Goal: Task Accomplishment & Management: Use online tool/utility

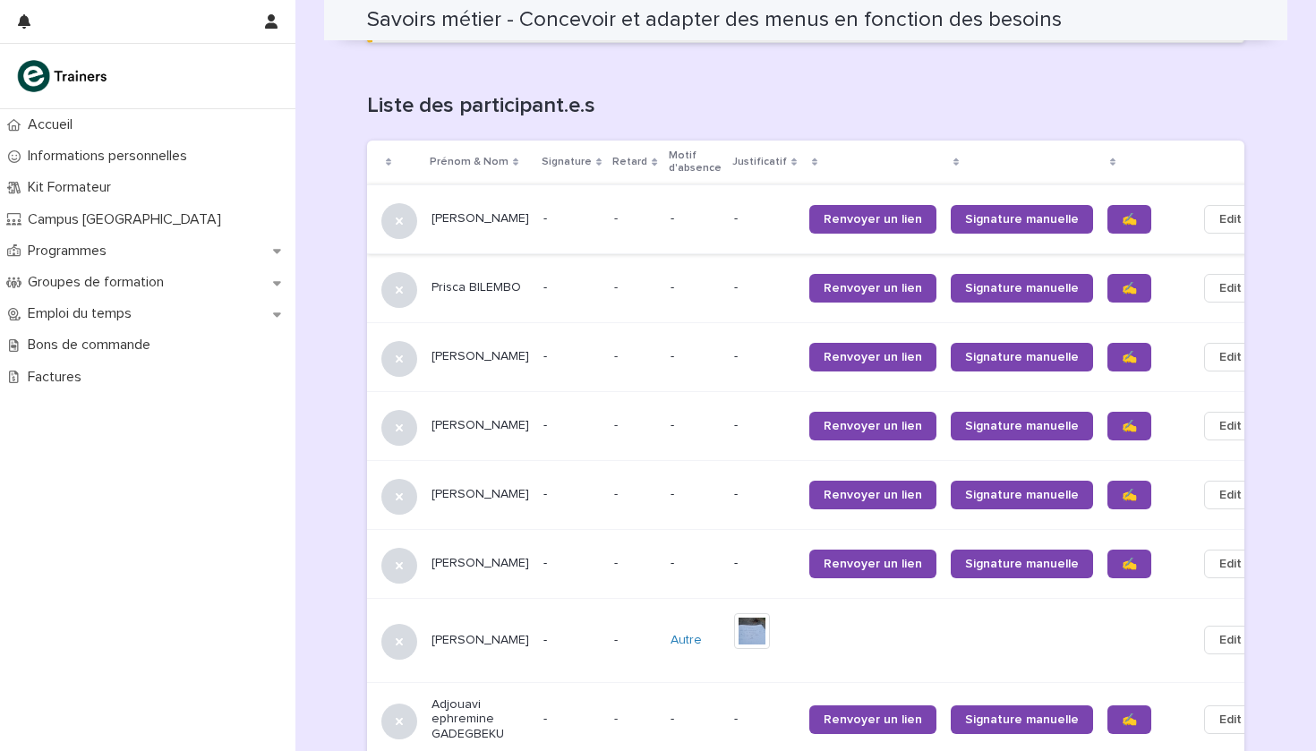
scroll to position [1123, 0]
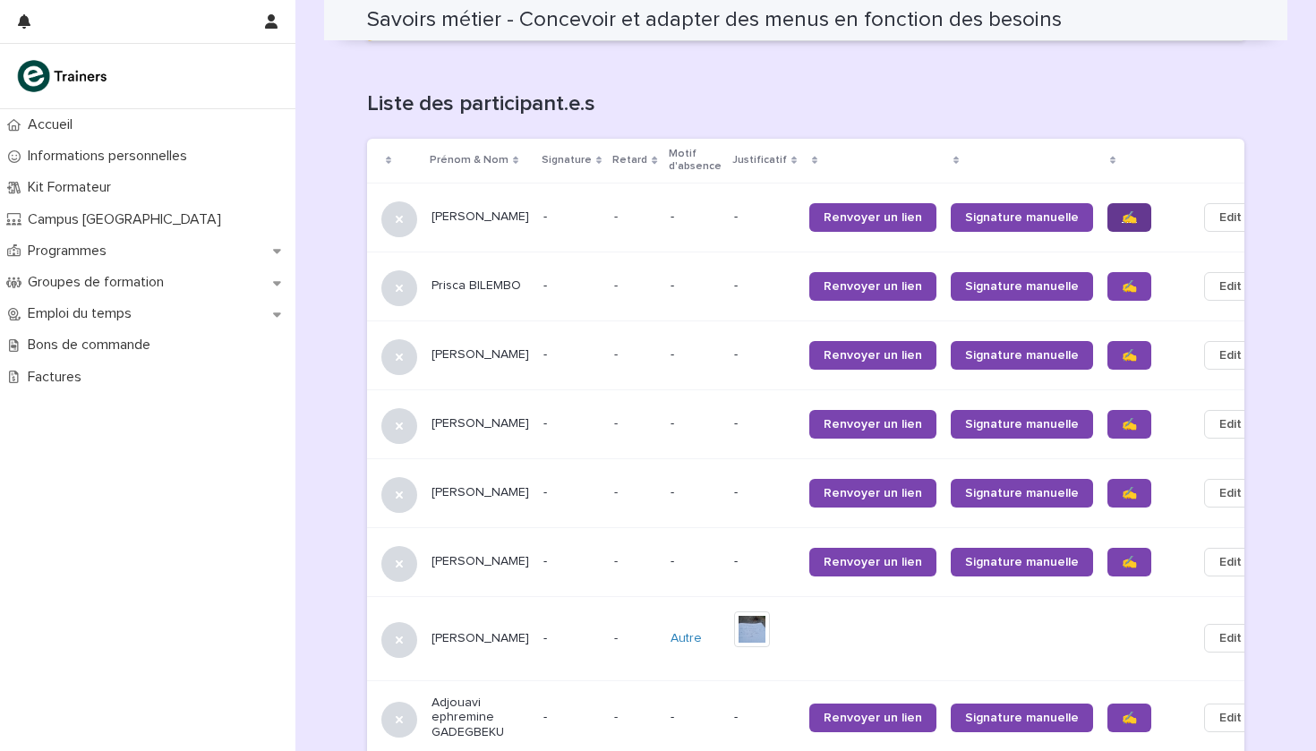
click at [1122, 211] on span "✍️" at bounding box center [1129, 217] width 15 height 13
click at [1122, 280] on span "✍️" at bounding box center [1129, 286] width 15 height 13
click at [1107, 341] on link "✍️" at bounding box center [1129, 355] width 44 height 29
click at [1122, 418] on span "✍️" at bounding box center [1129, 424] width 15 height 13
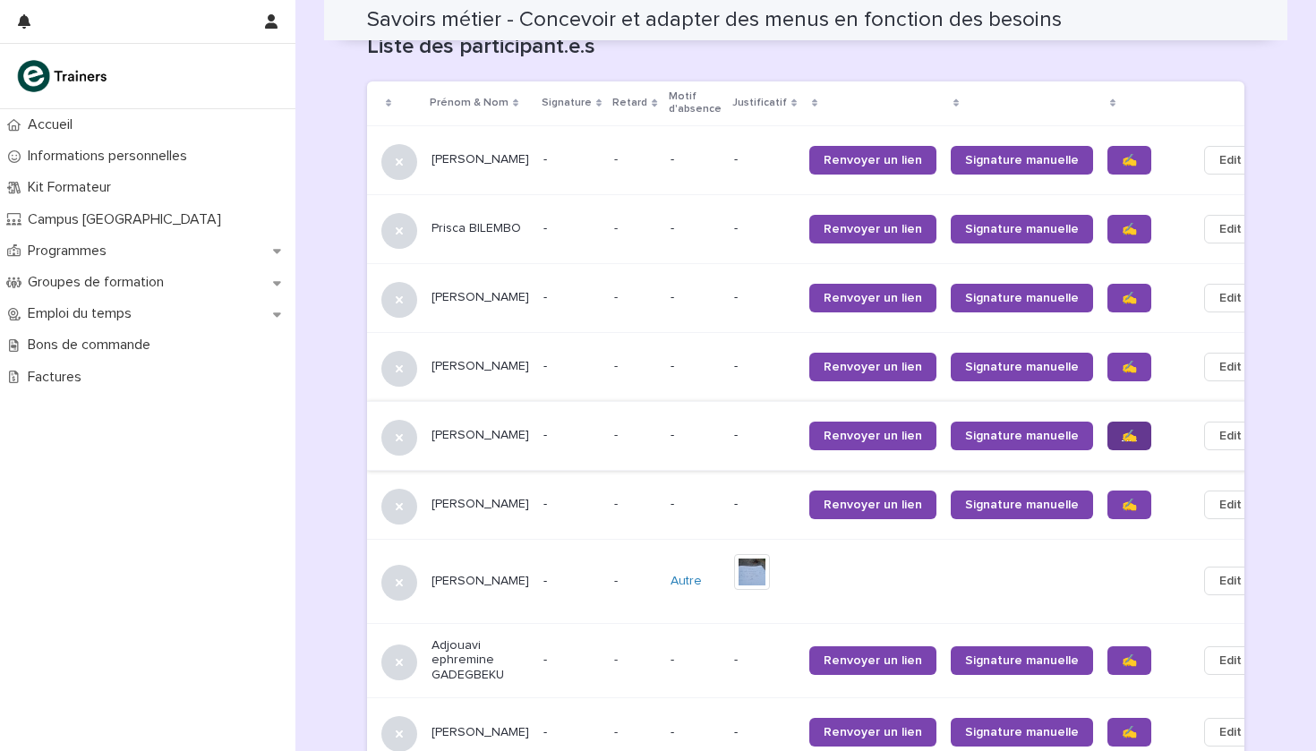
scroll to position [1182, 0]
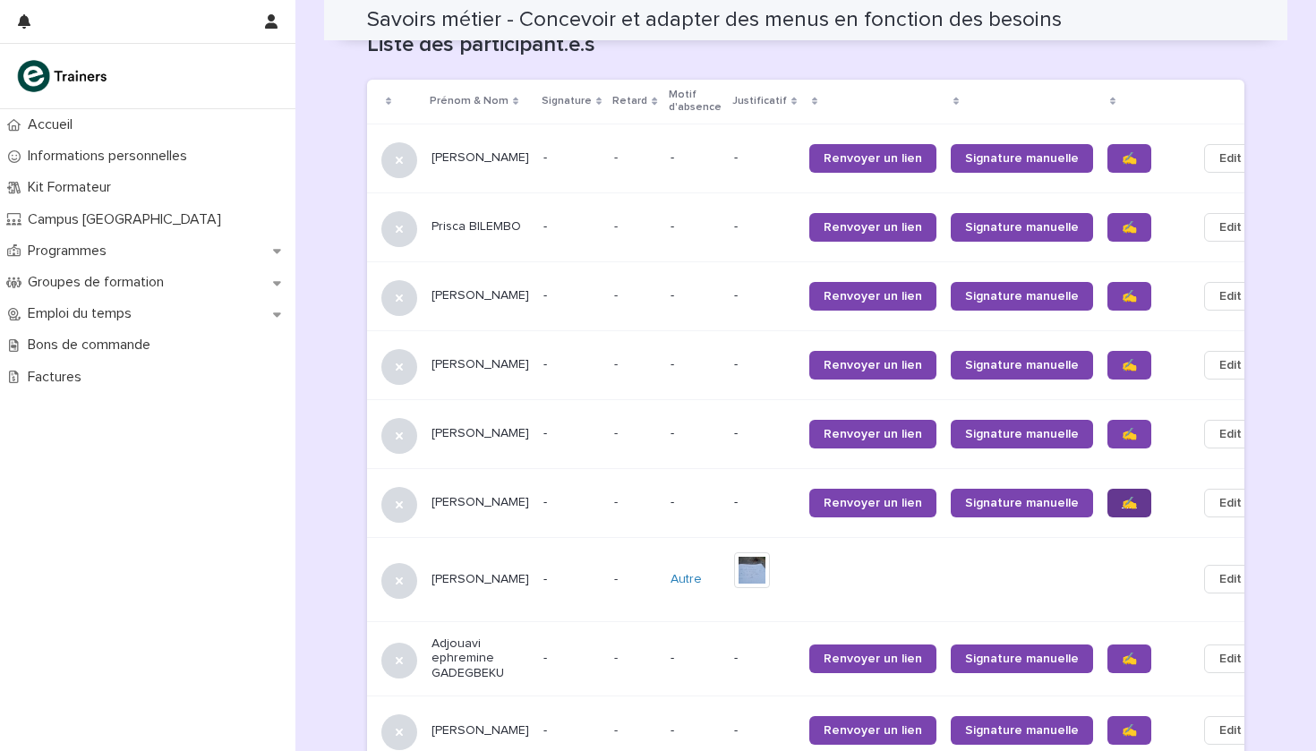
click at [1122, 497] on span "✍️" at bounding box center [1129, 503] width 15 height 13
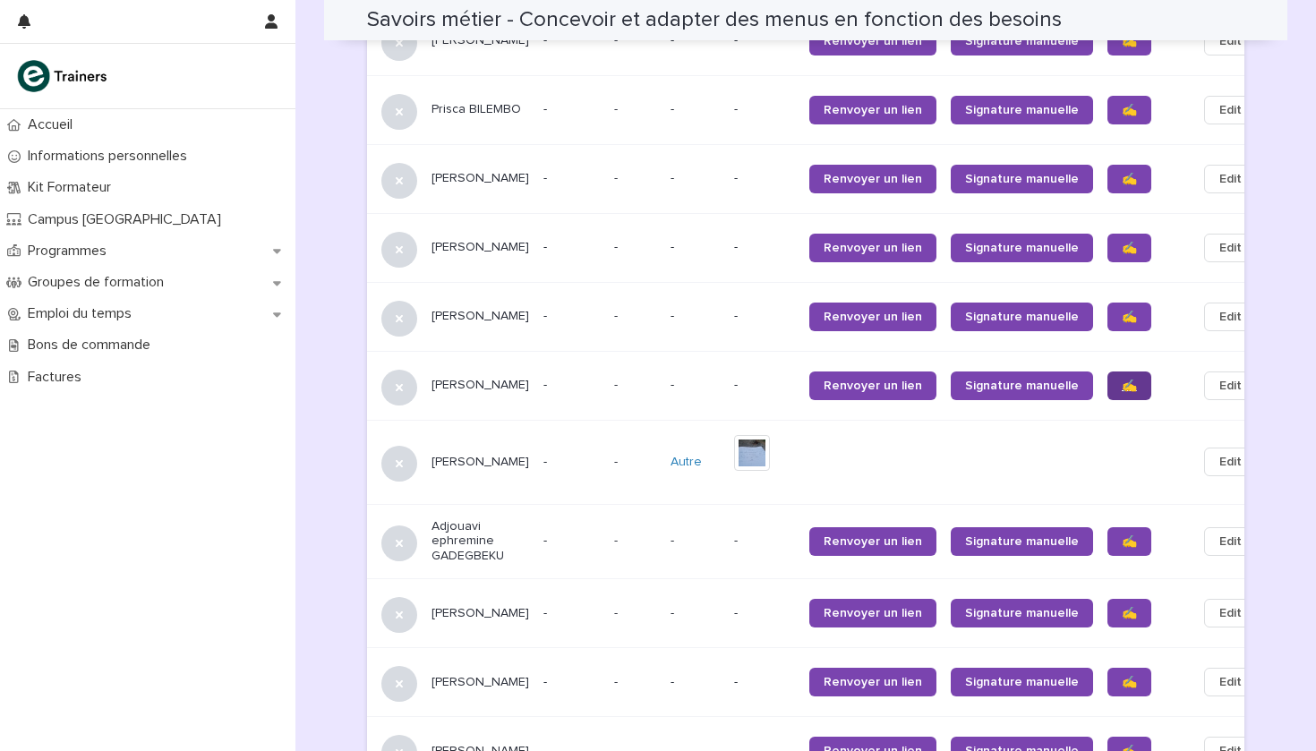
scroll to position [1308, 0]
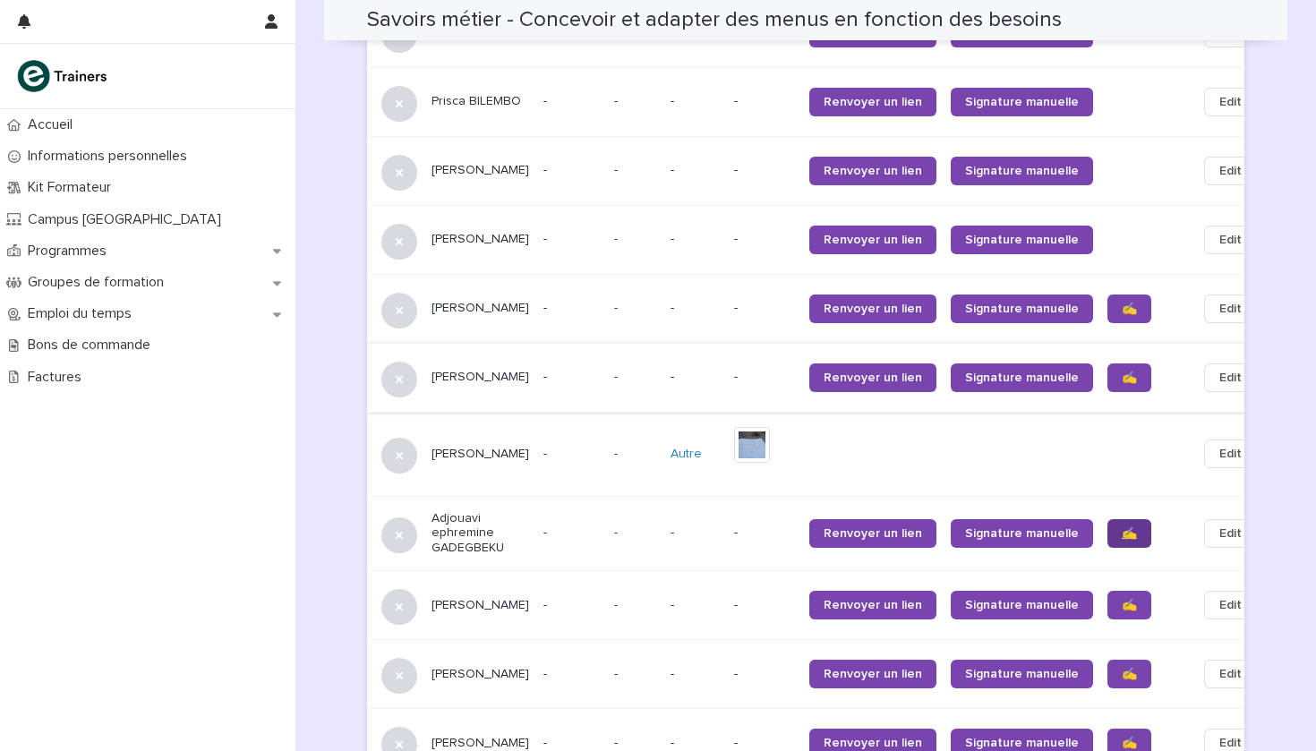
click at [1122, 527] on span "✍️" at bounding box center [1129, 533] width 15 height 13
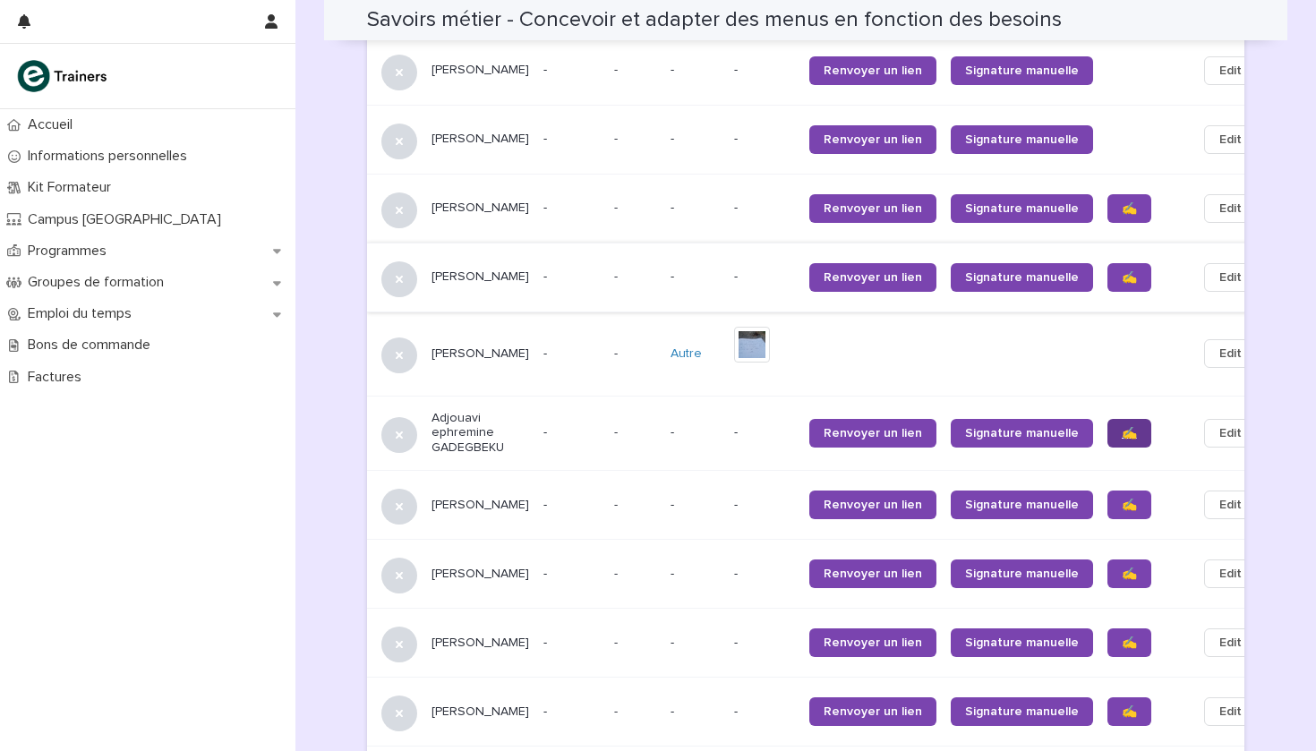
scroll to position [1410, 0]
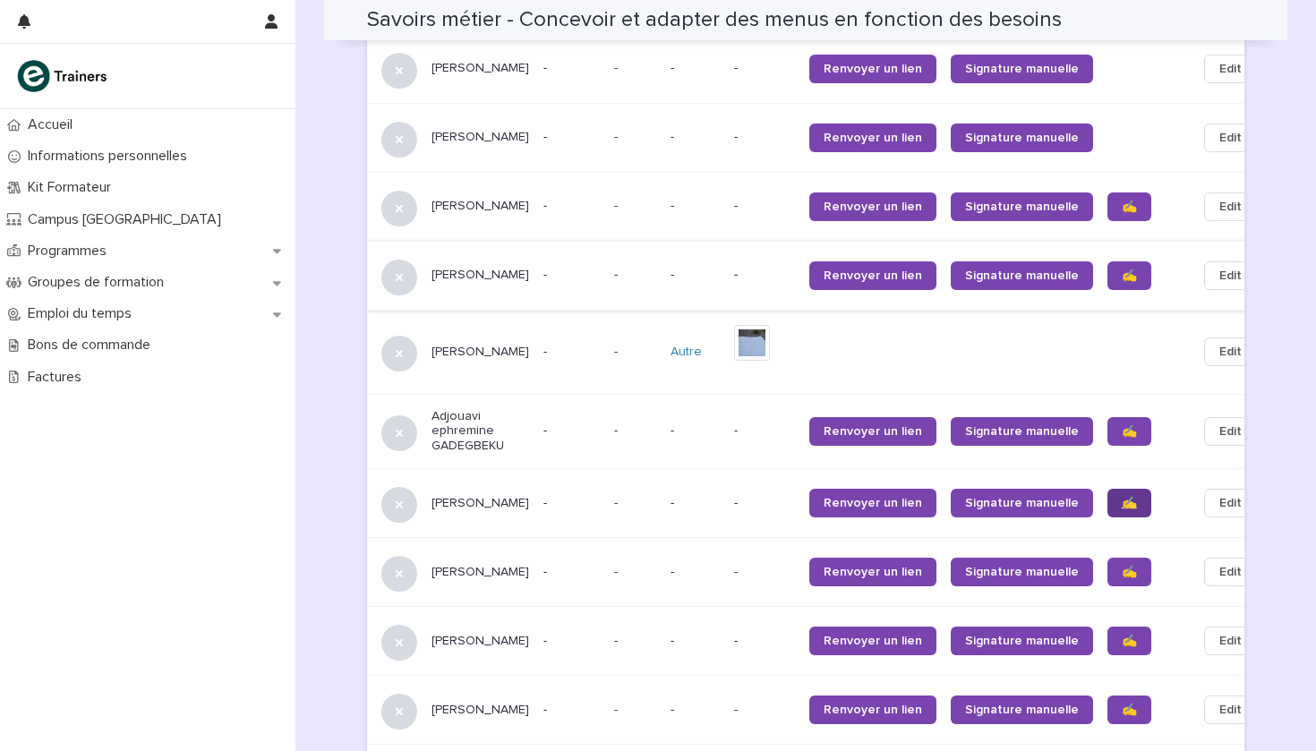
click at [1122, 497] on span "✍️" at bounding box center [1129, 503] width 15 height 13
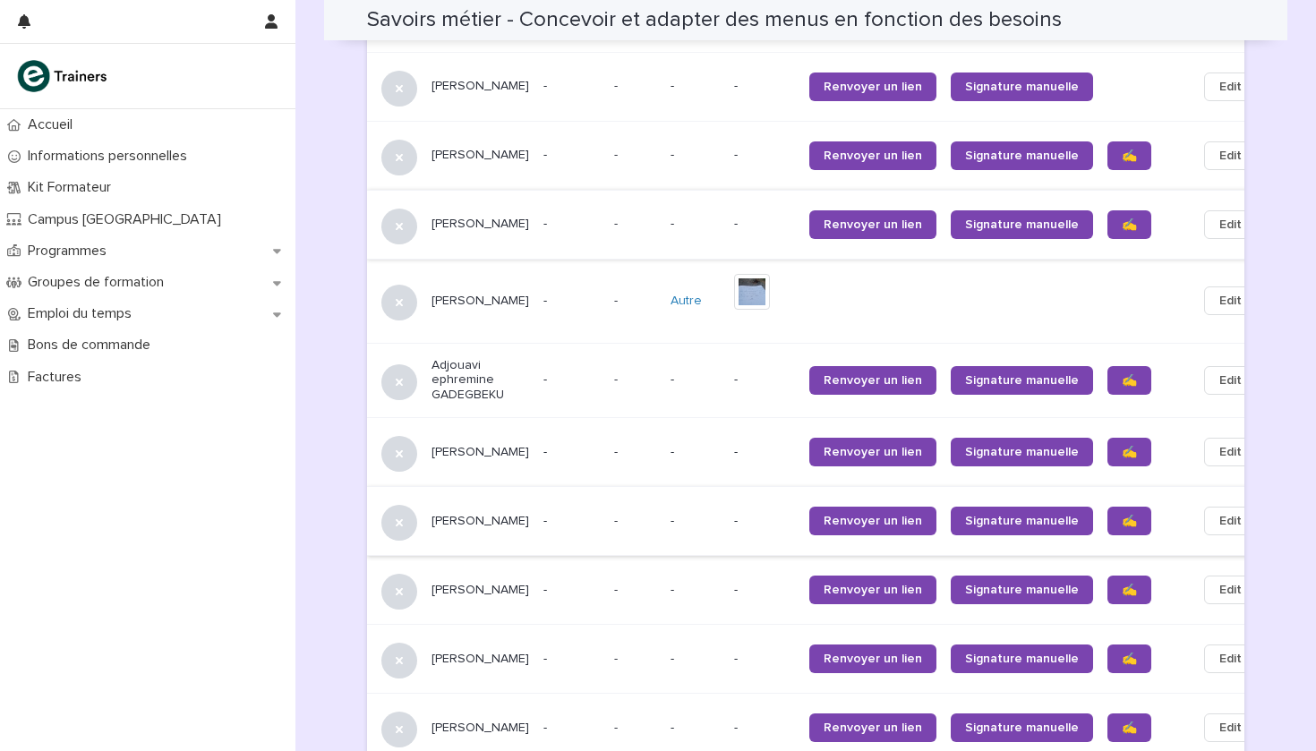
scroll to position [1466, 0]
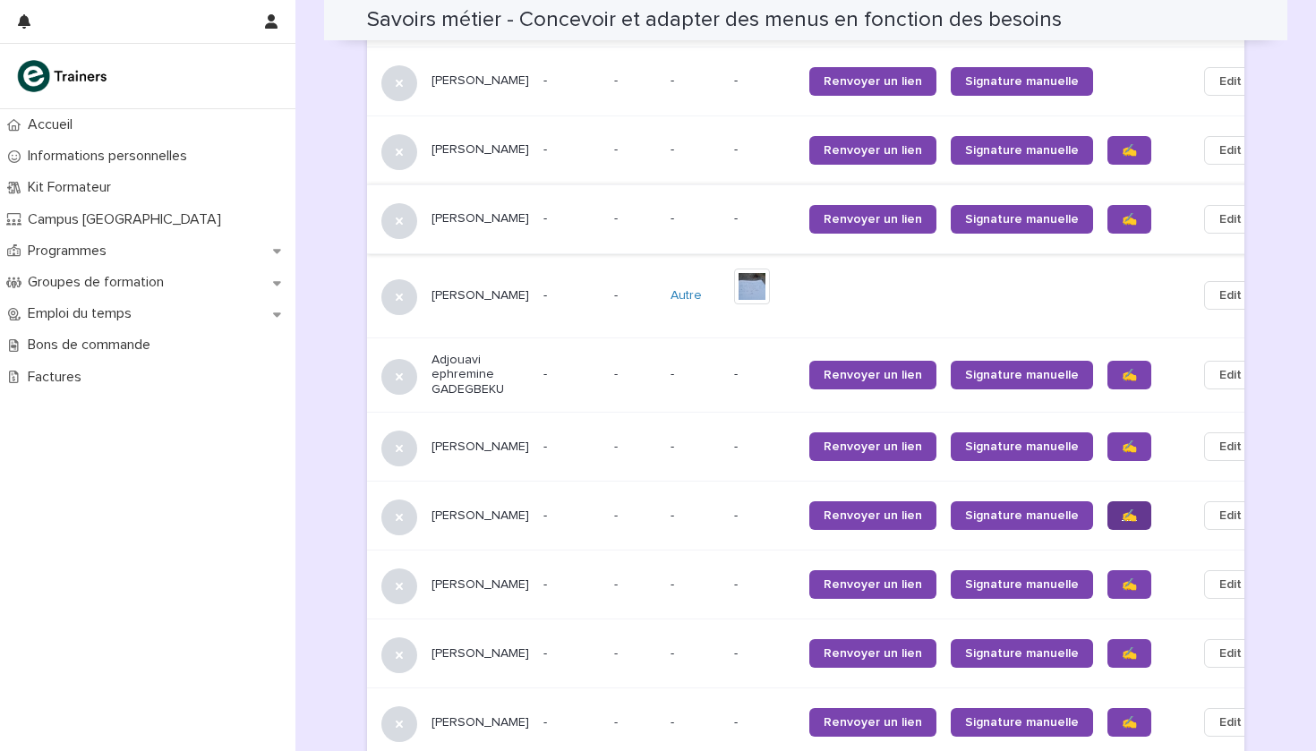
click at [1122, 509] on span "✍️" at bounding box center [1129, 515] width 15 height 13
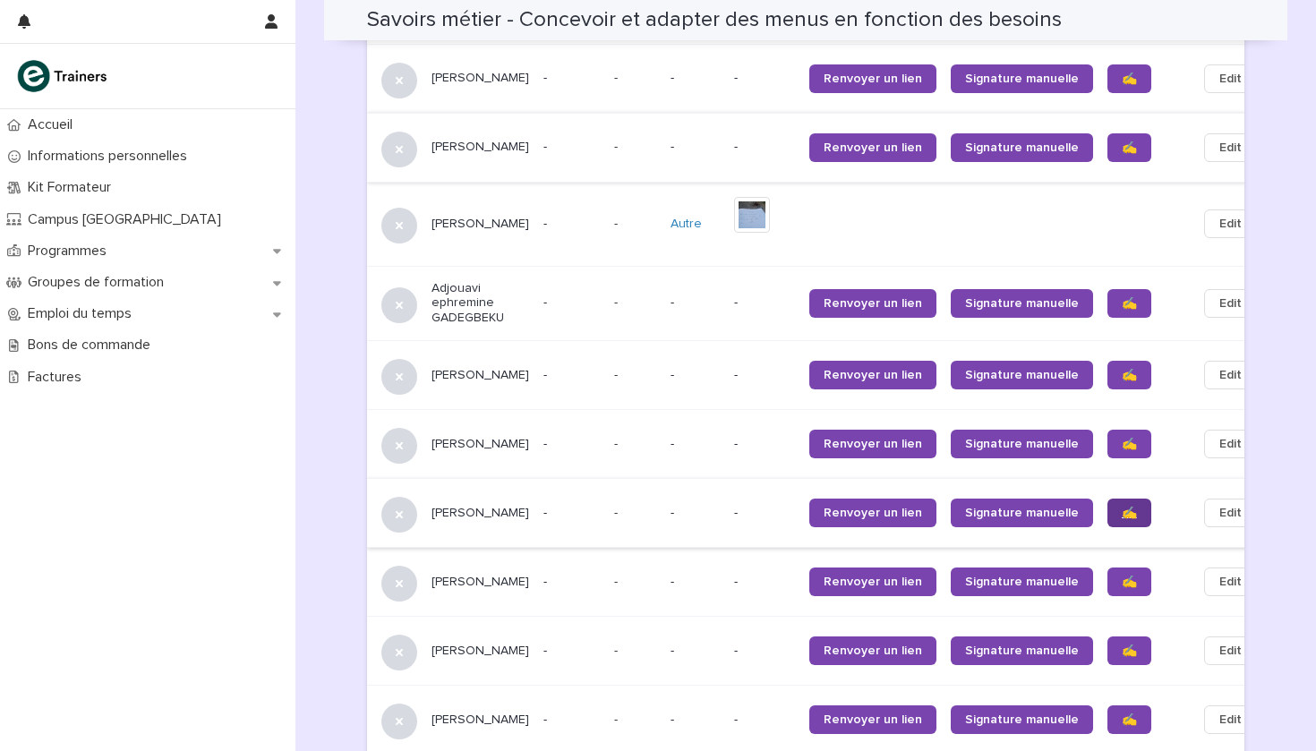
scroll to position [1560, 0]
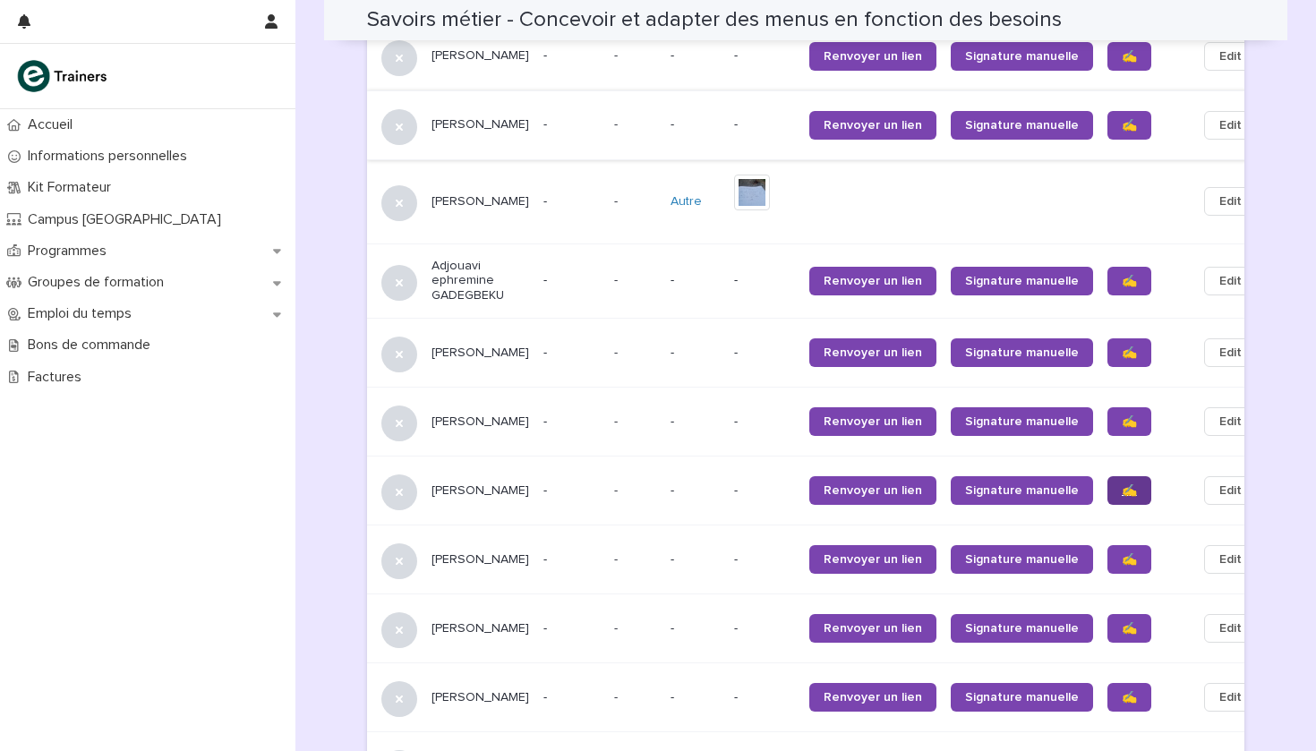
click at [1122, 484] on span "✍️" at bounding box center [1129, 490] width 15 height 13
click at [1122, 553] on span "✍️" at bounding box center [1129, 559] width 15 height 13
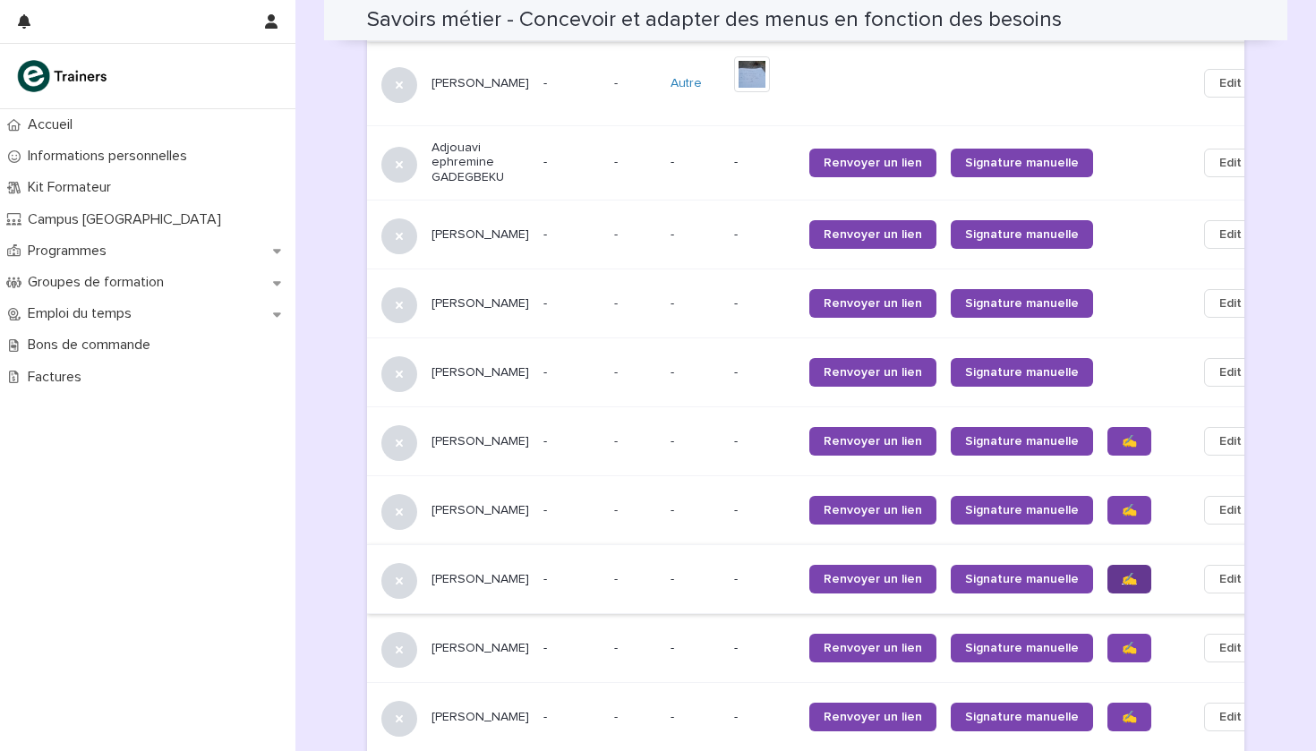
scroll to position [1679, 0]
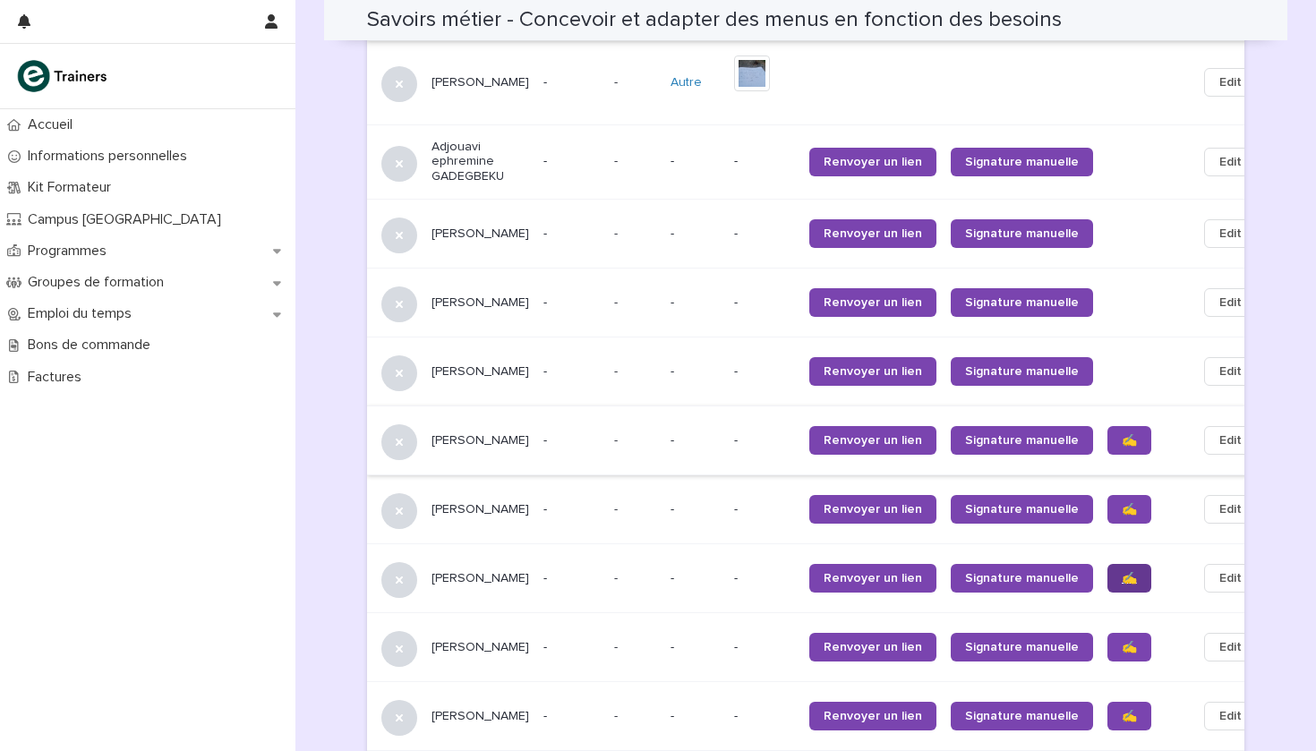
click at [1107, 564] on link "✍️" at bounding box center [1129, 578] width 44 height 29
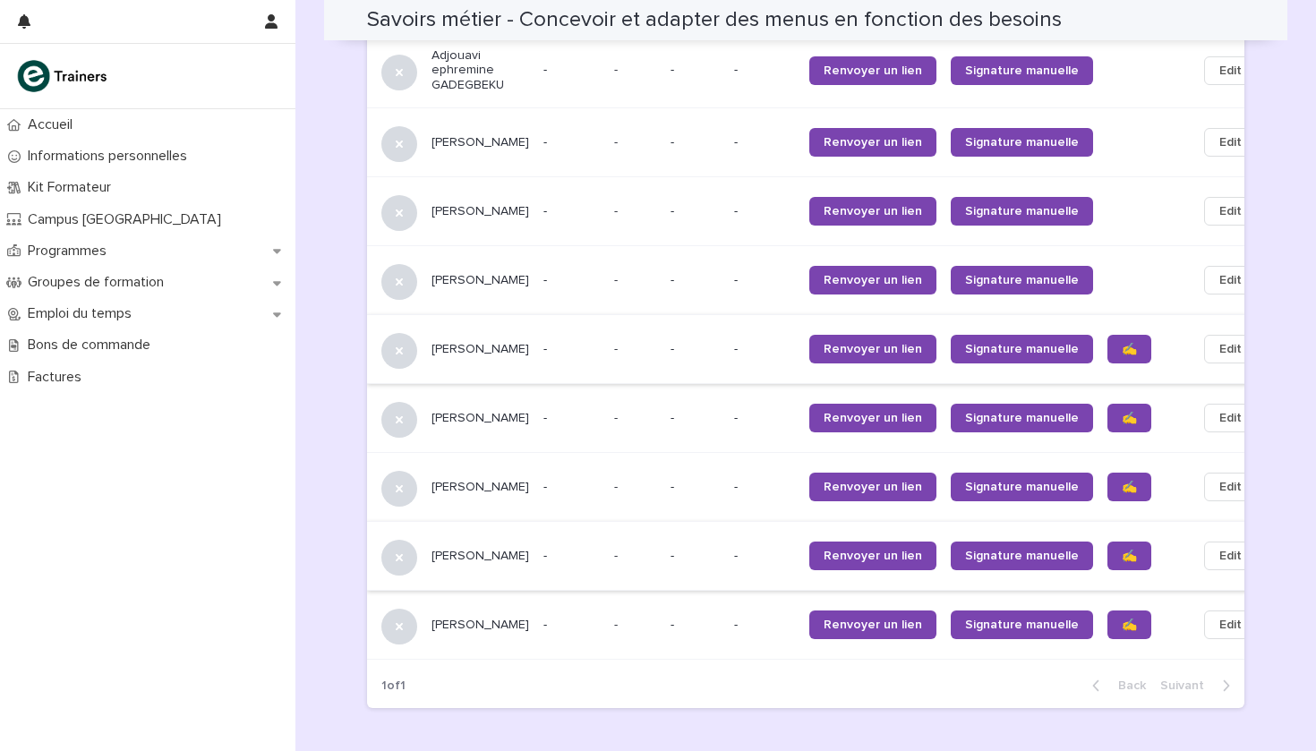
scroll to position [1777, 0]
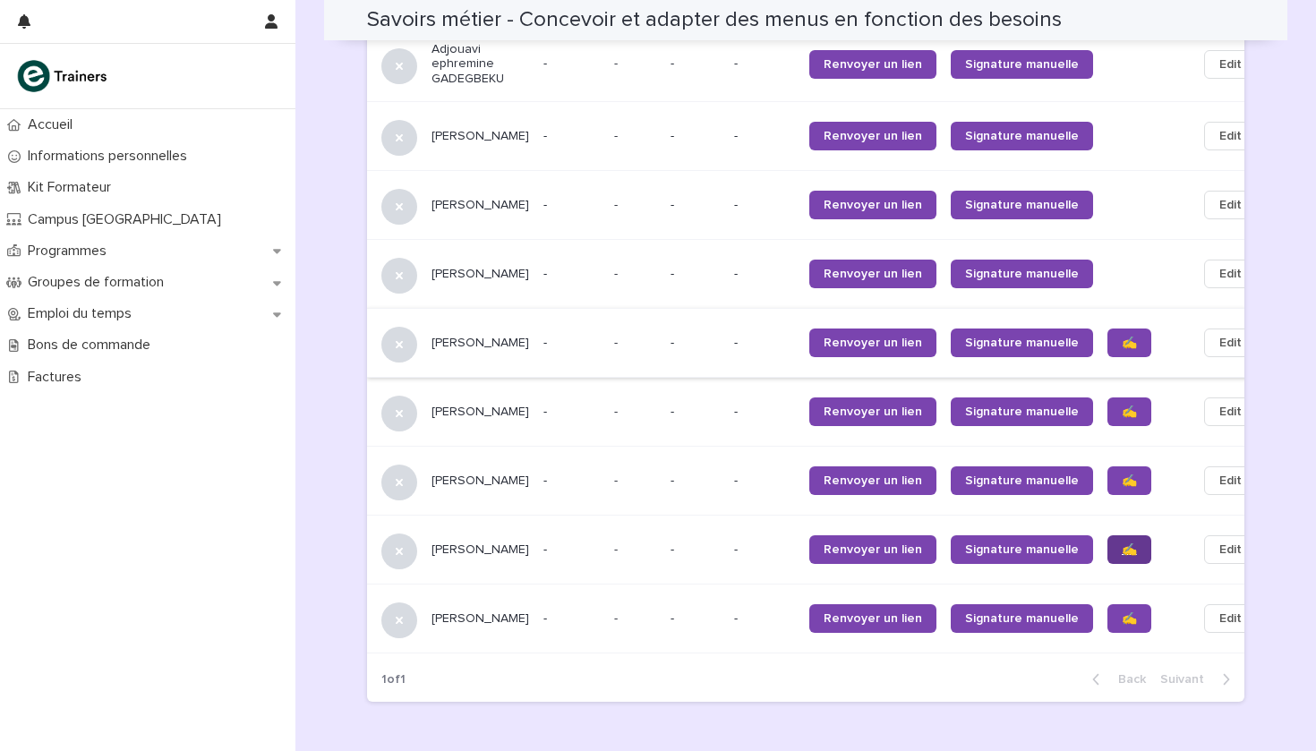
click at [1122, 543] on span "✍️" at bounding box center [1129, 549] width 15 height 13
